Goal: Information Seeking & Learning: Learn about a topic

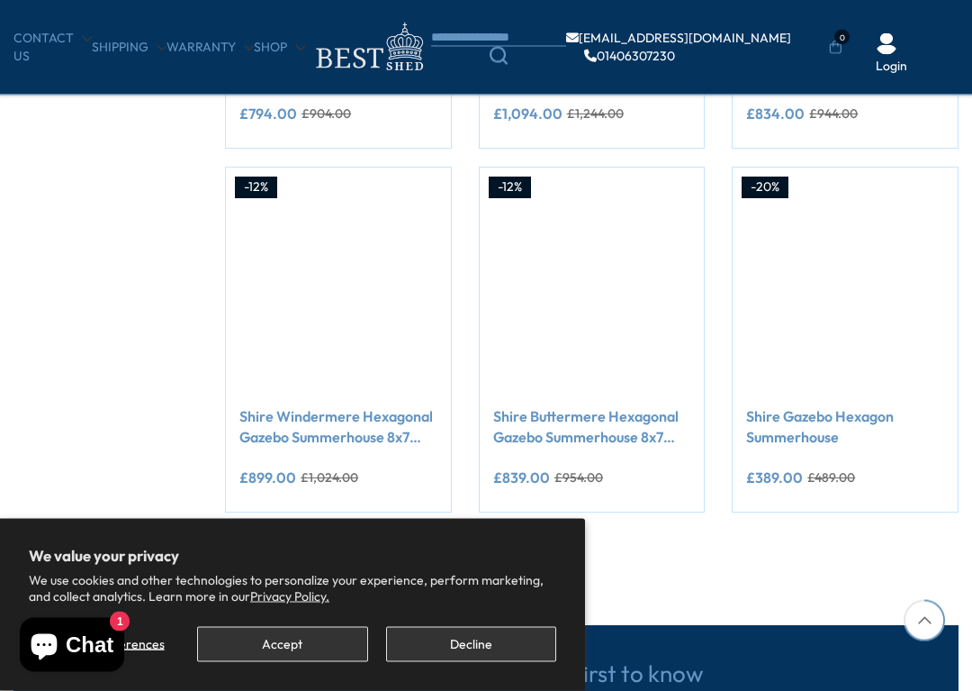
scroll to position [1358, 0]
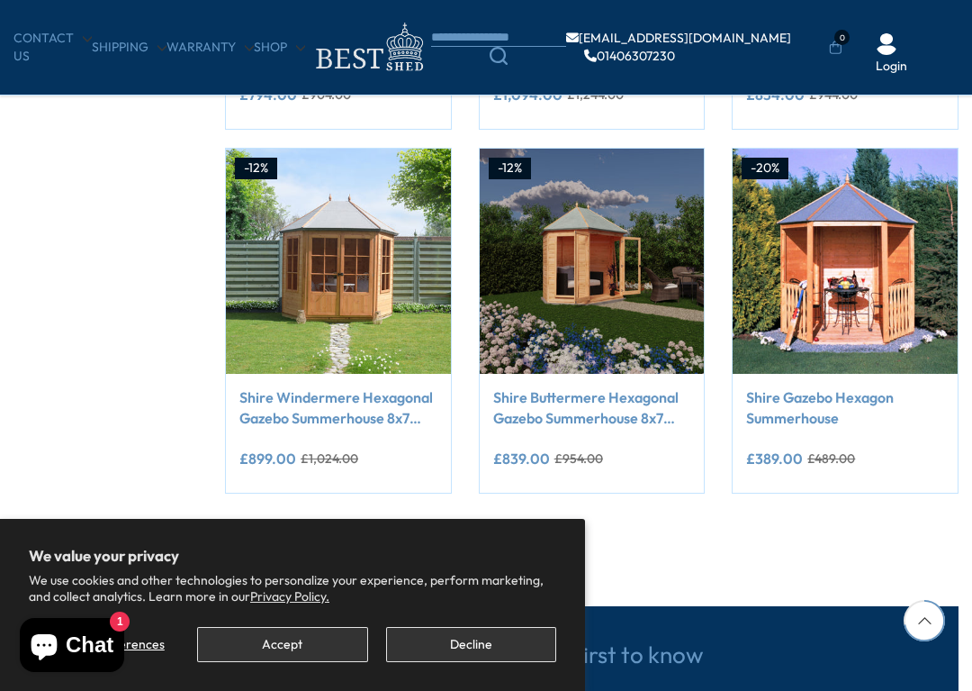
click at [353, 267] on img at bounding box center [338, 261] width 225 height 225
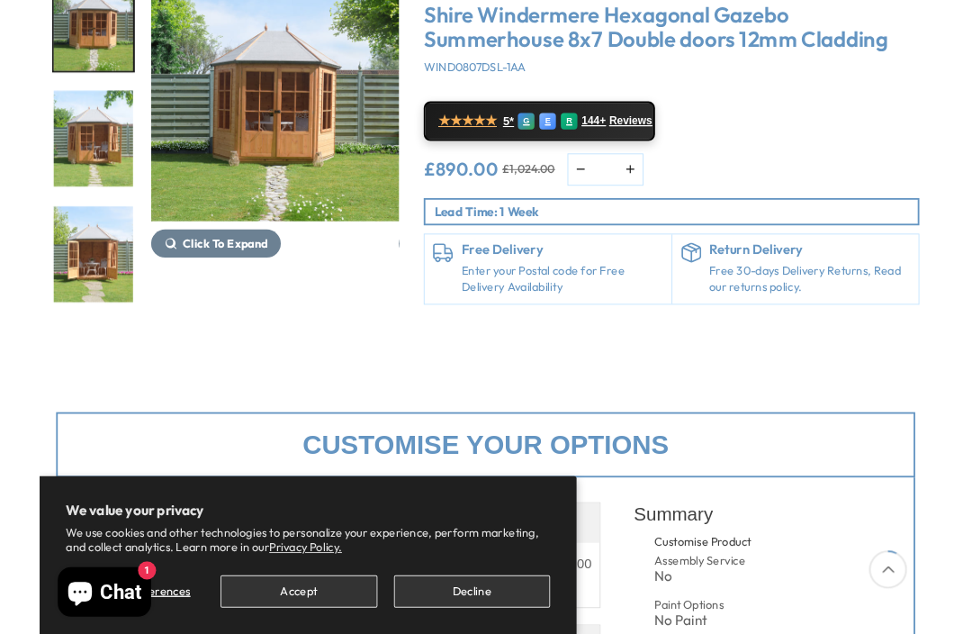
scroll to position [310, 0]
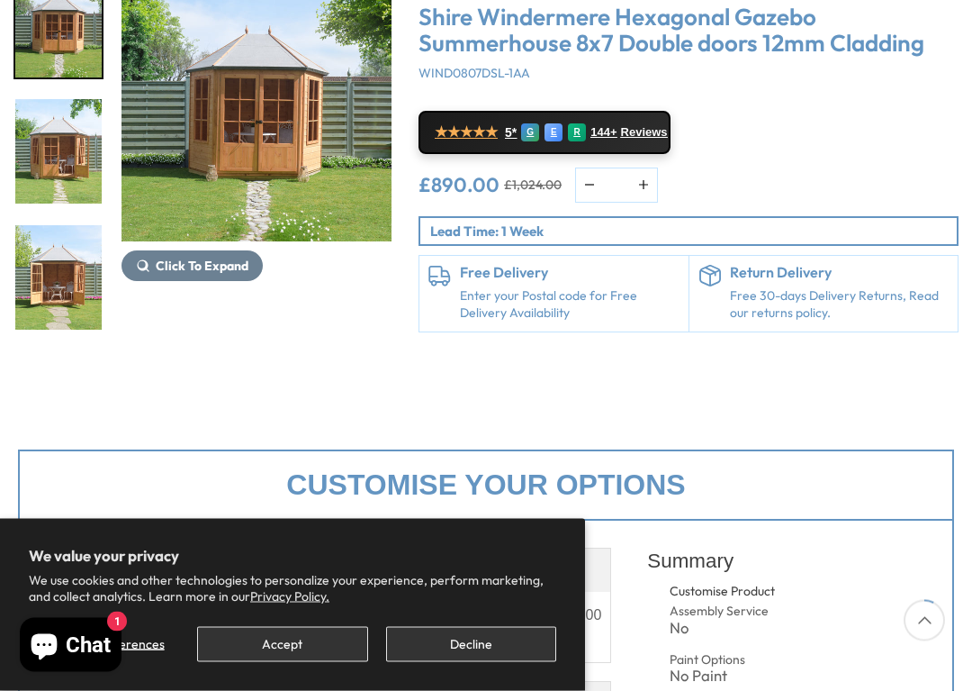
click at [99, 45] on img "1 / 14" at bounding box center [58, 26] width 86 height 104
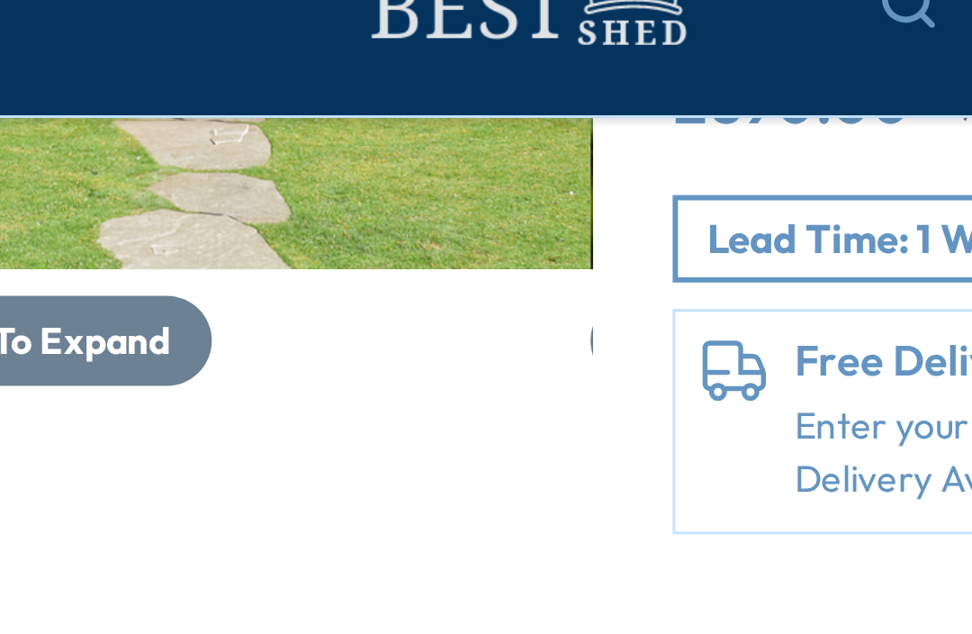
click at [122, 149] on div "Click To Expand" at bounding box center [256, 57] width 270 height 360
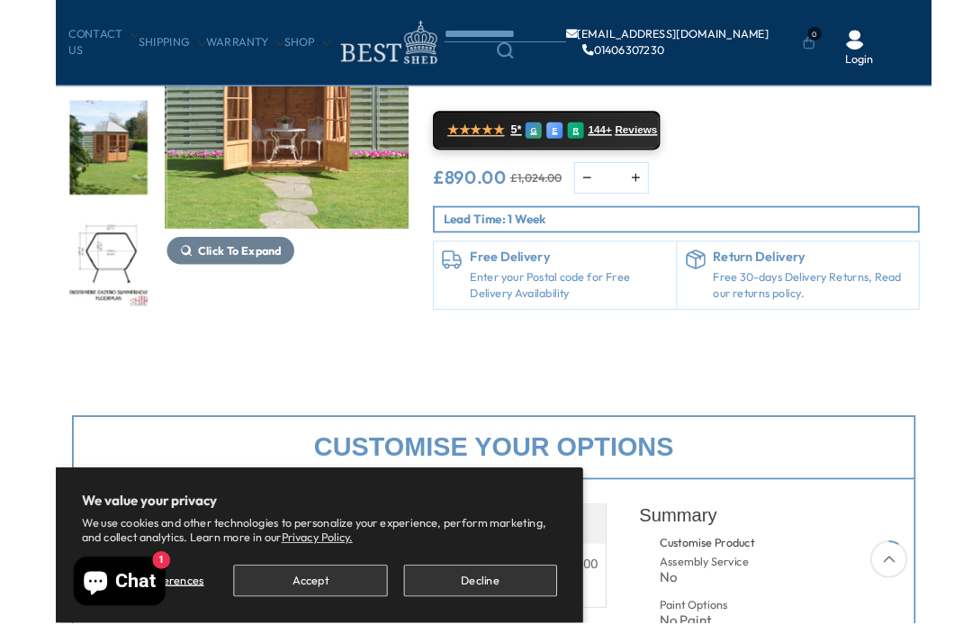
scroll to position [204, 0]
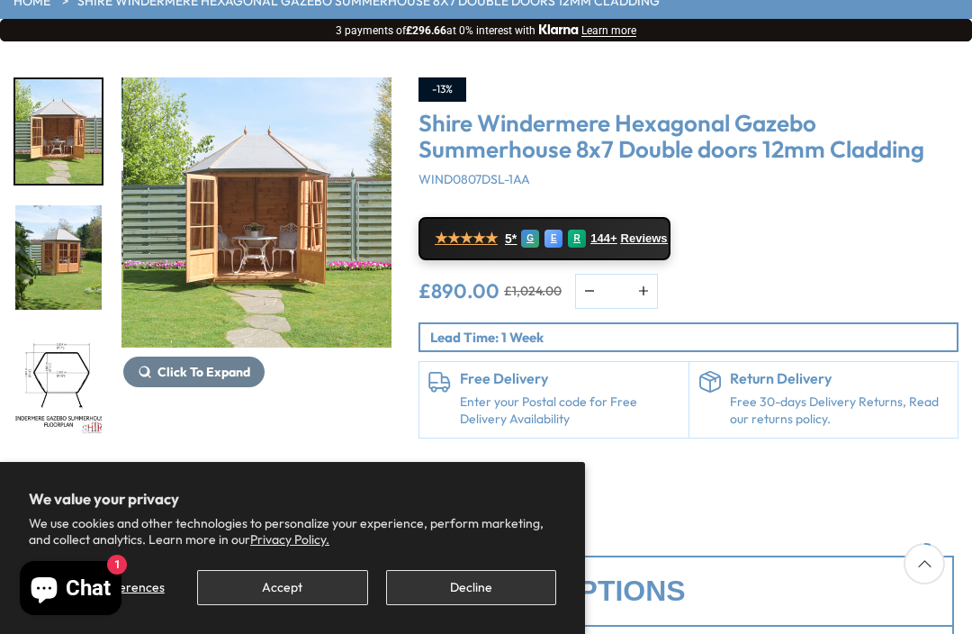
click at [263, 216] on img "3 / 14" at bounding box center [258, 212] width 270 height 270
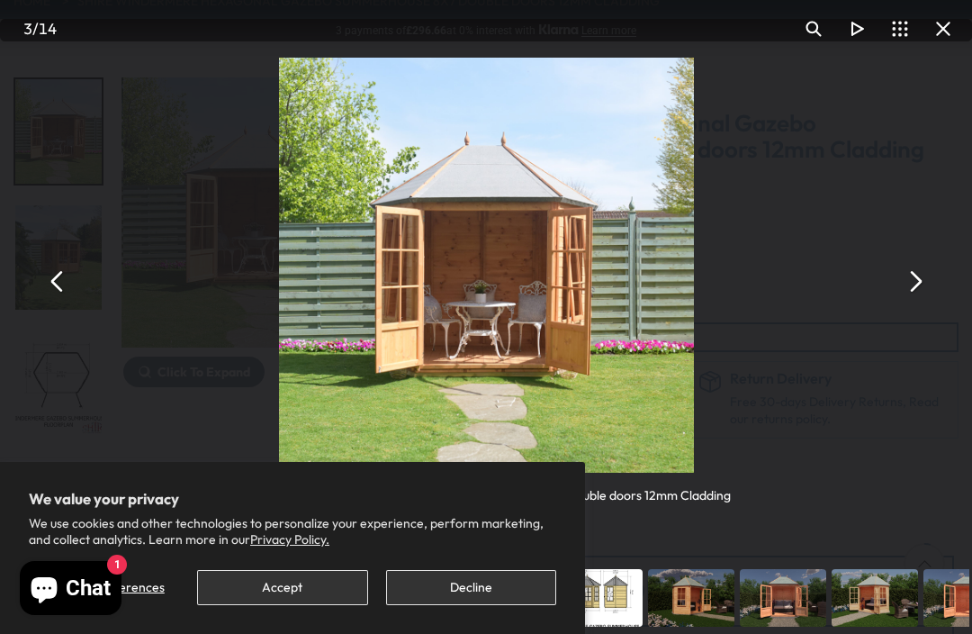
click at [68, 285] on button "You can close this modal content with the ESC key" at bounding box center [57, 280] width 43 height 43
